Goal: Information Seeking & Learning: Learn about a topic

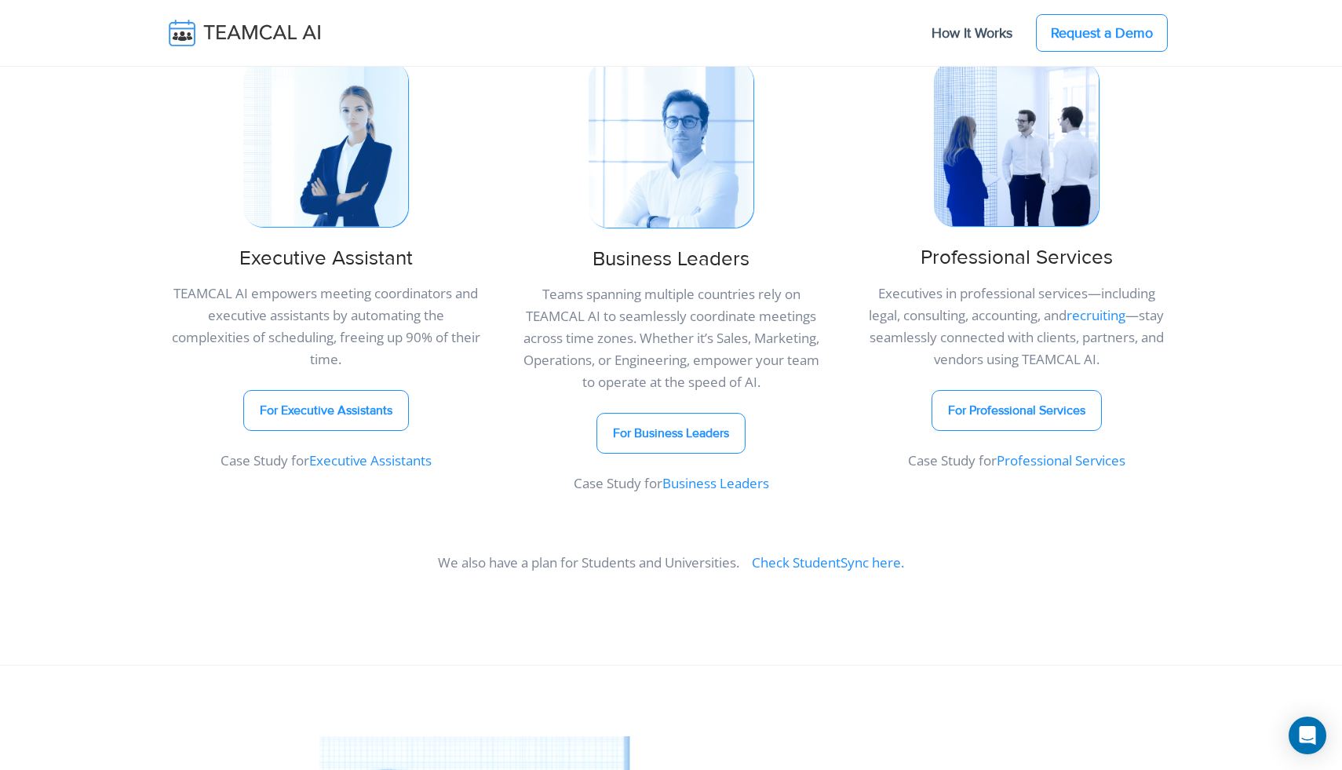
scroll to position [730, 0]
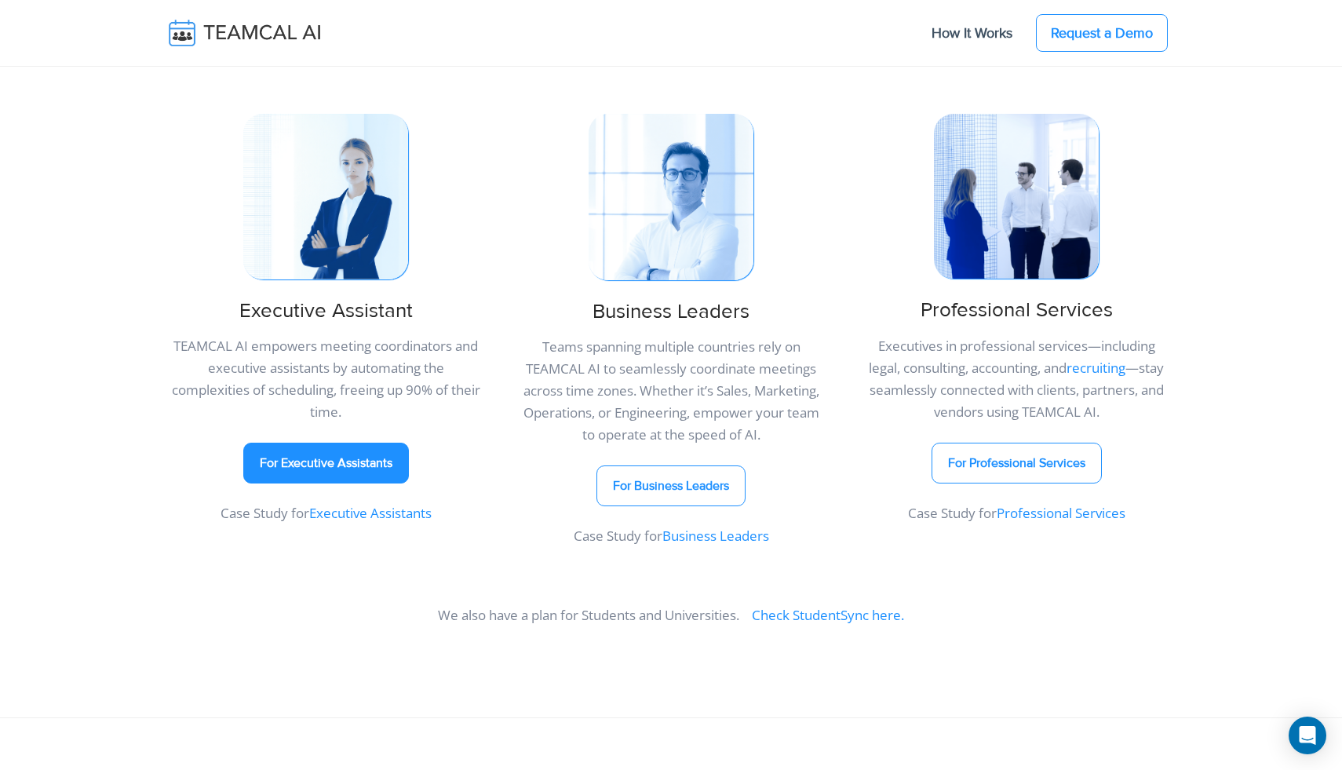
click at [330, 457] on link "For Executive Assistants" at bounding box center [326, 462] width 166 height 41
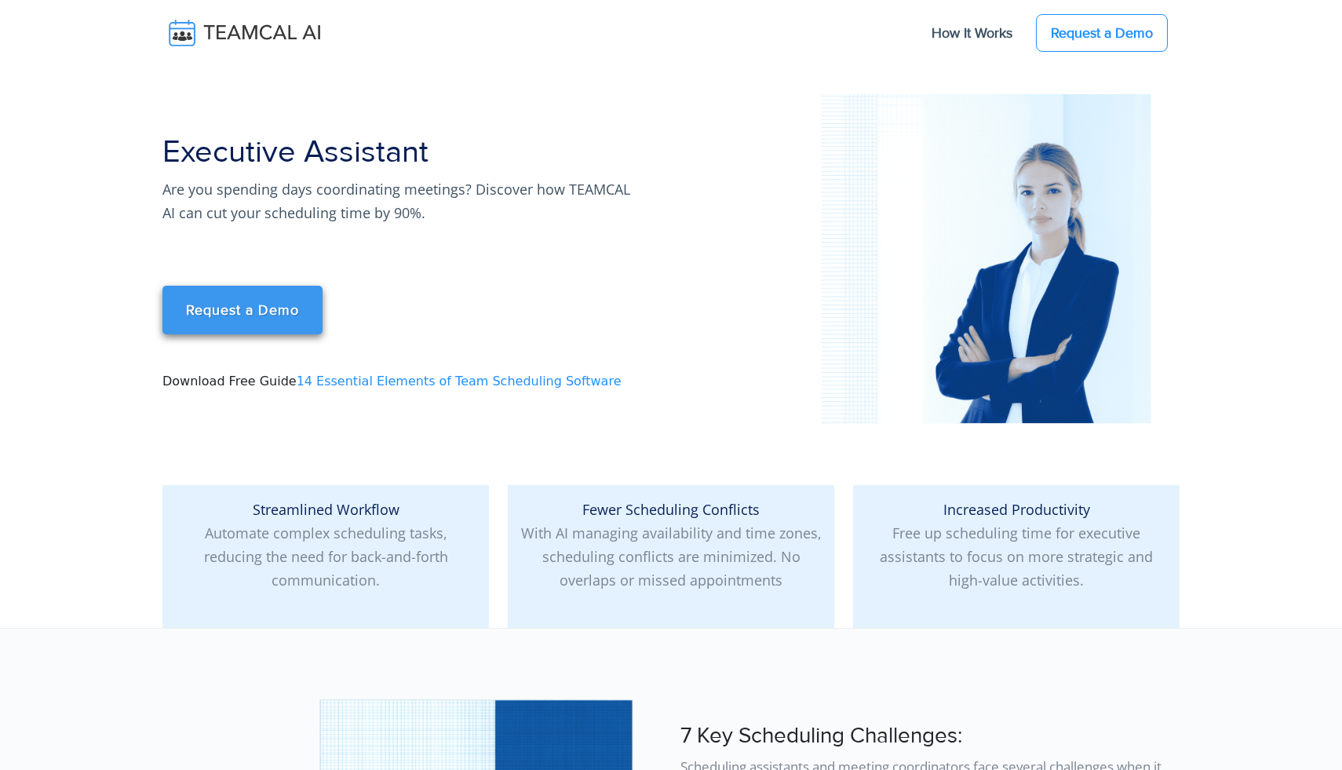
click at [239, 321] on link "Request a Demo" at bounding box center [242, 310] width 160 height 49
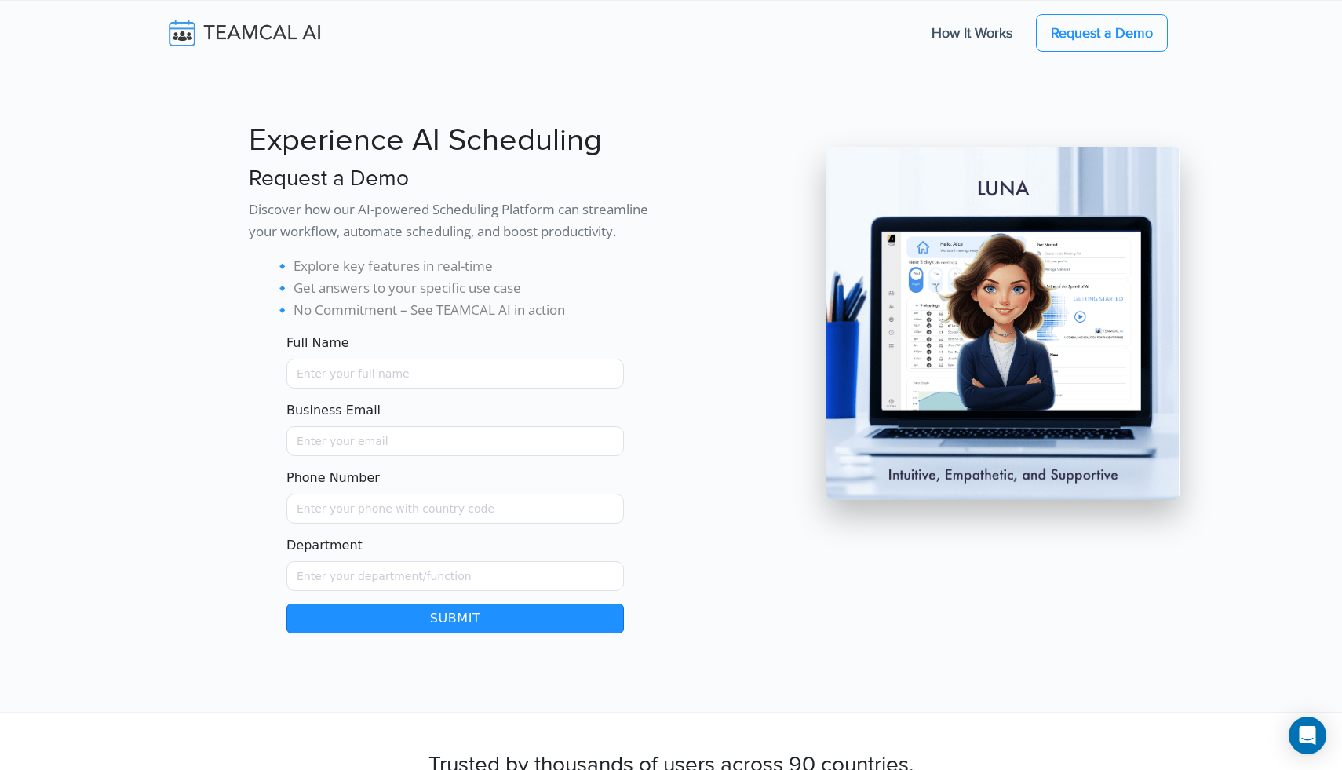
click at [956, 305] on img at bounding box center [1002, 323] width 353 height 353
click at [279, 33] on img at bounding box center [255, 32] width 187 height 33
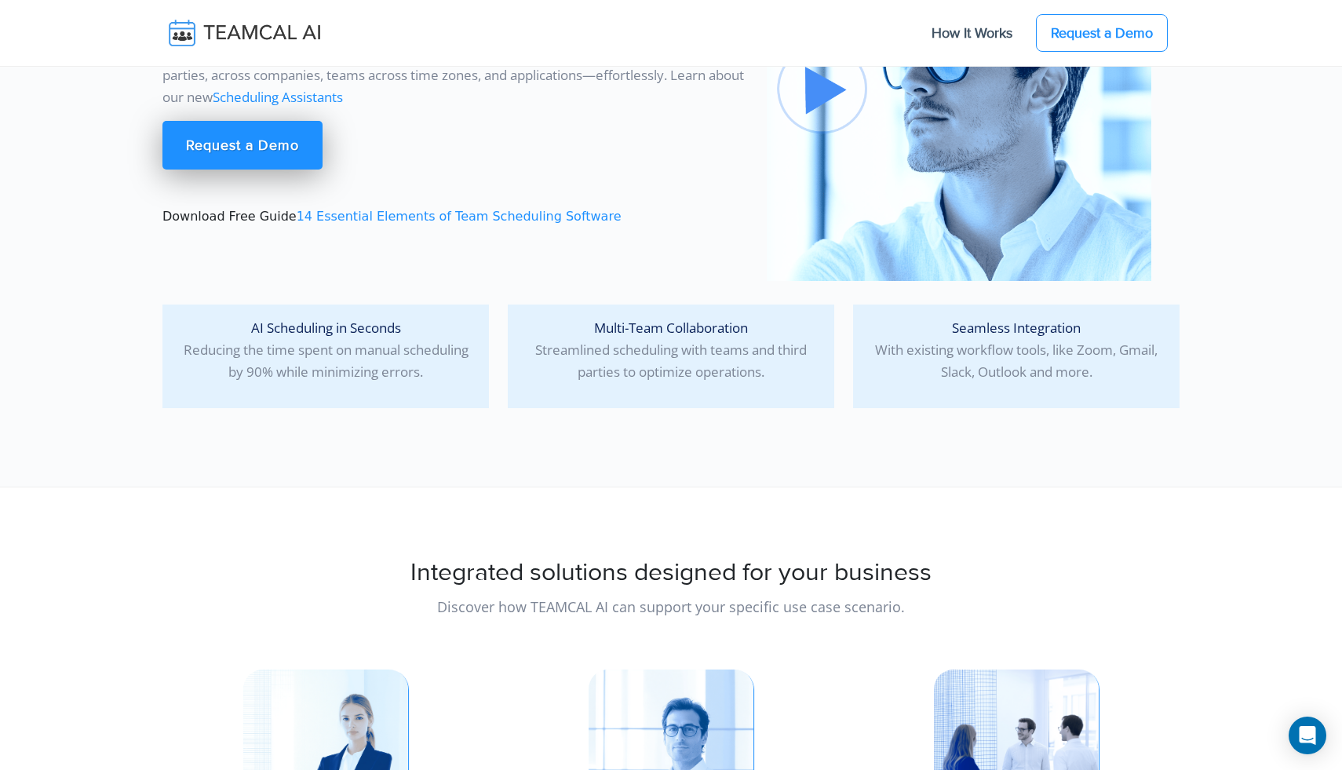
scroll to position [59, 0]
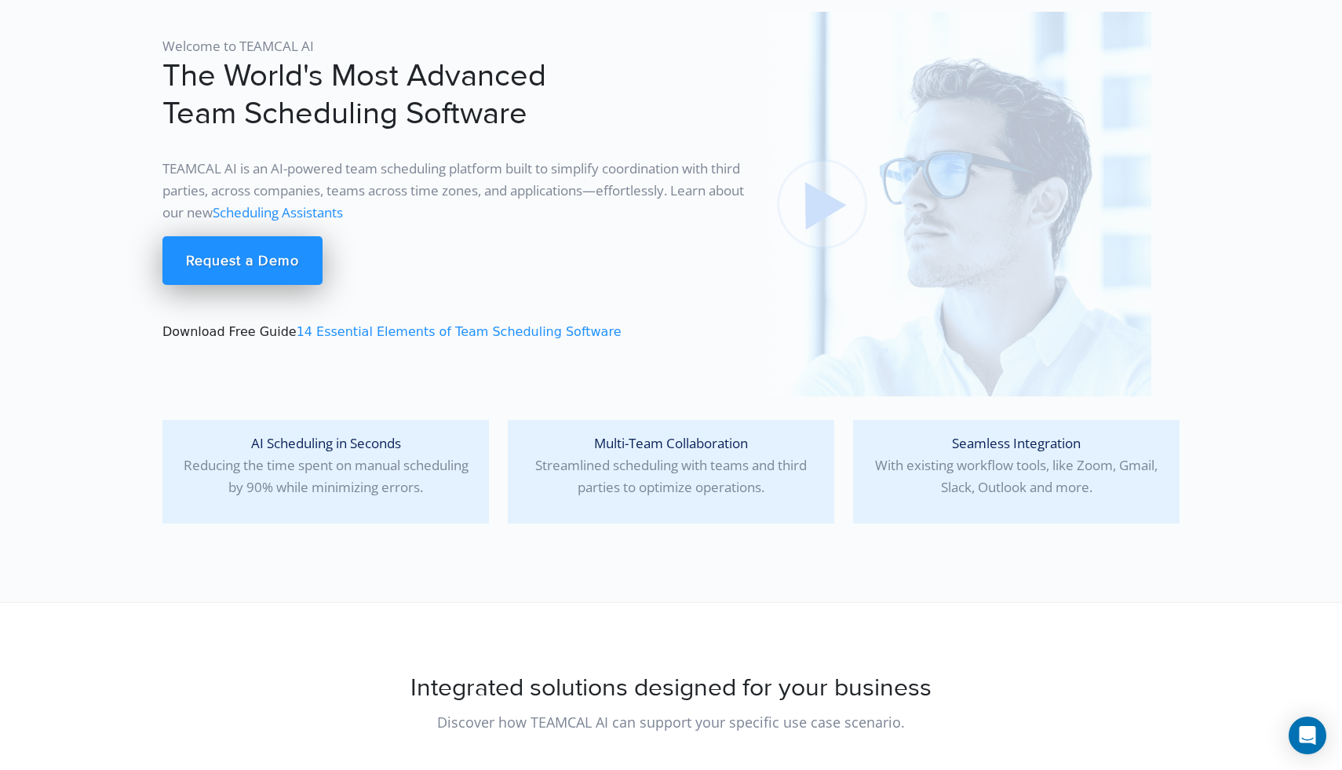
click at [825, 203] on img at bounding box center [959, 204] width 384 height 384
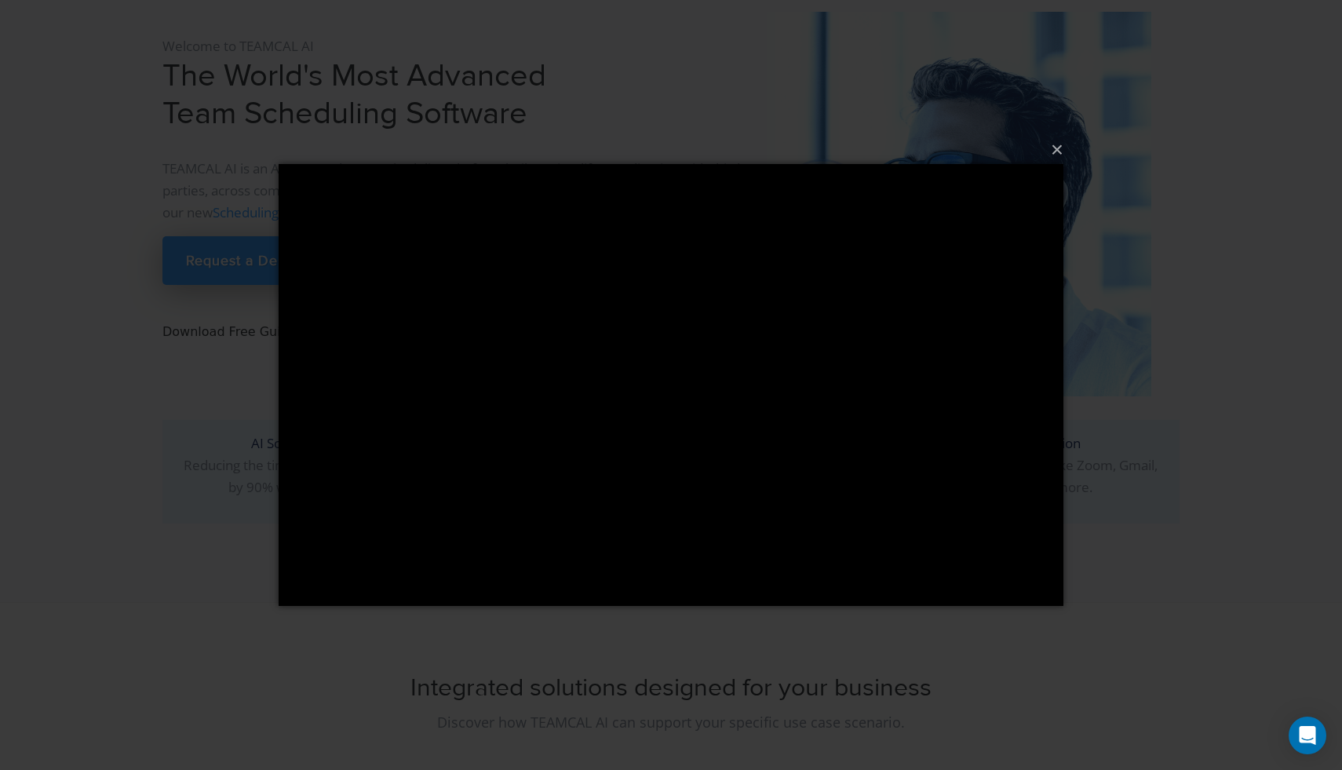
click at [1163, 466] on div "× Loading..." at bounding box center [671, 385] width 1342 height 770
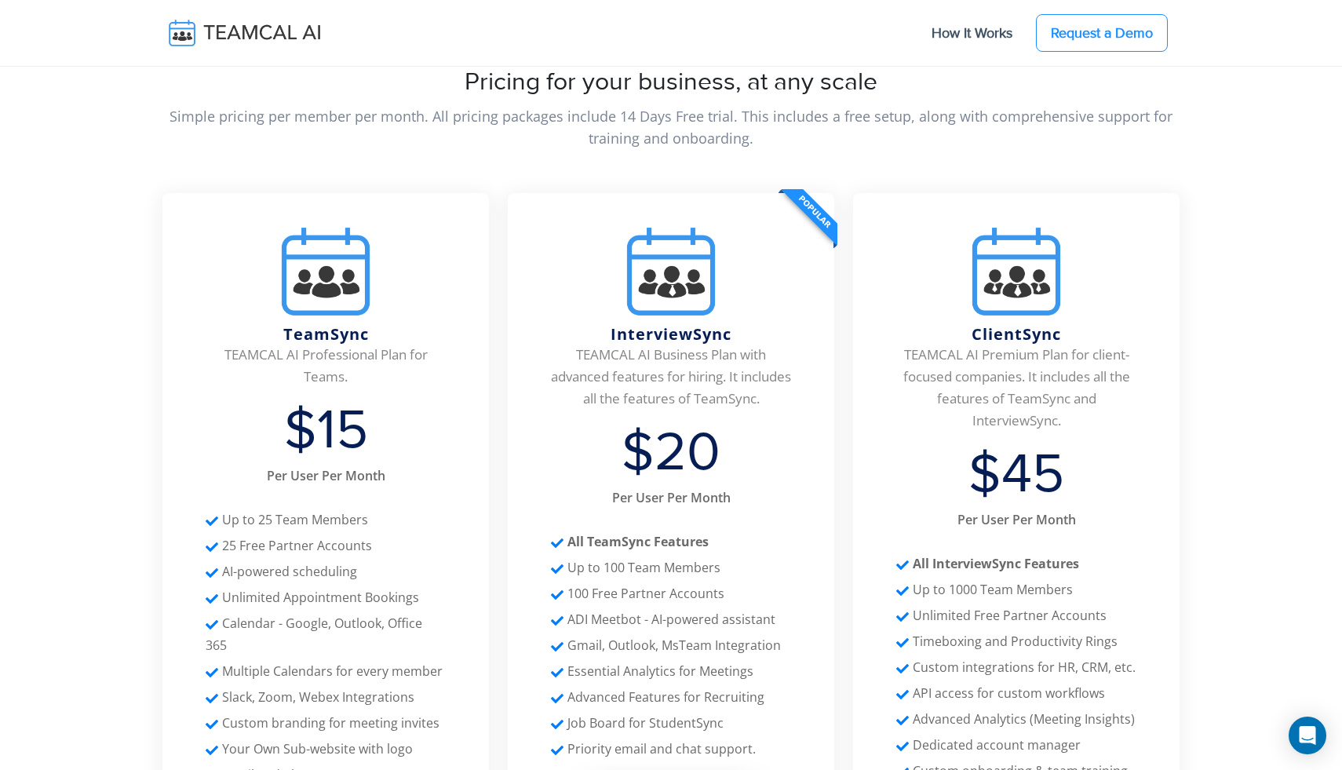
scroll to position [6495, 0]
